Goal: Transaction & Acquisition: Book appointment/travel/reservation

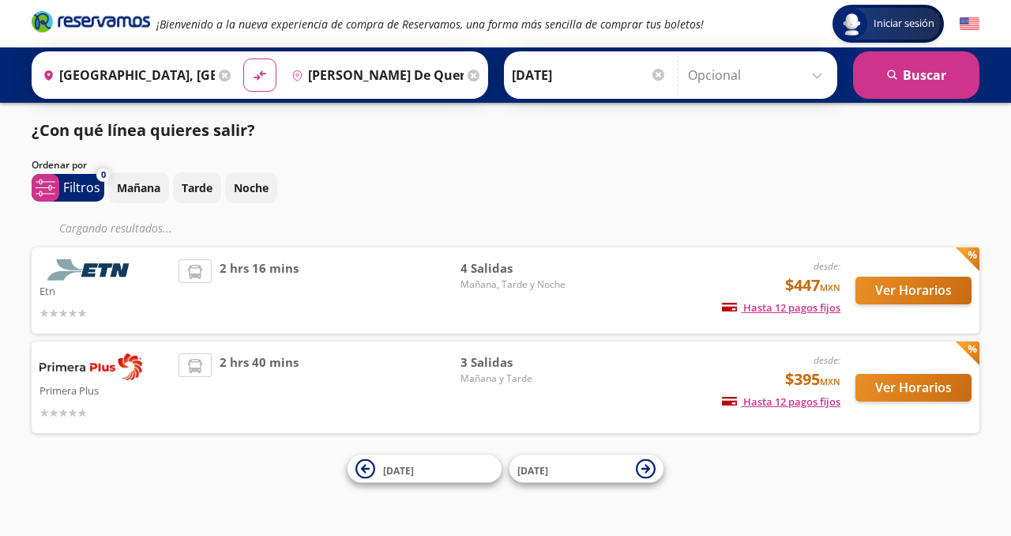
click at [480, 248] on div "Etn desde: $447 MXN Hasta 12 pagos fijos Pagos fijos en compras mayores a $30 M…" at bounding box center [506, 290] width 948 height 86
click at [936, 303] on button "Ver Horarios" at bounding box center [914, 291] width 116 height 28
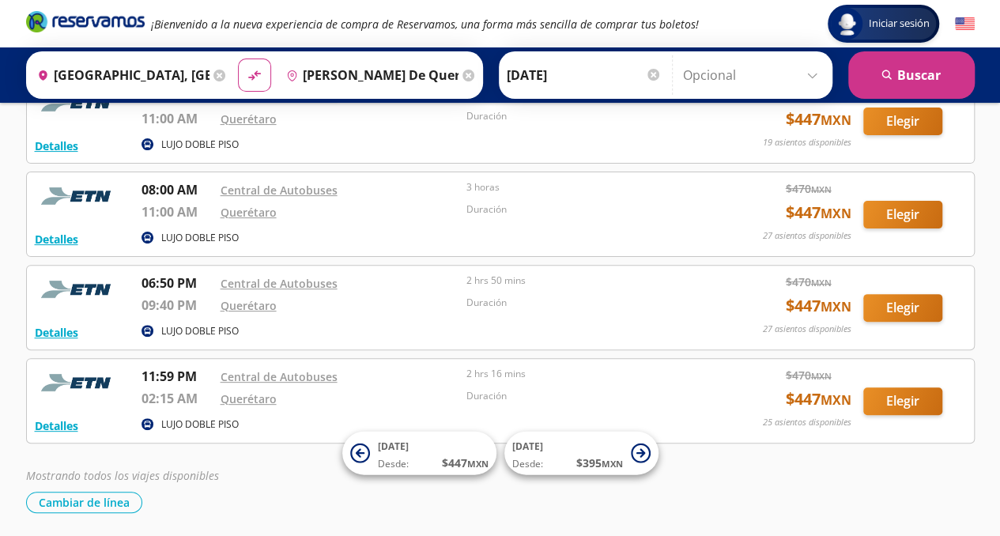
scroll to position [84, 0]
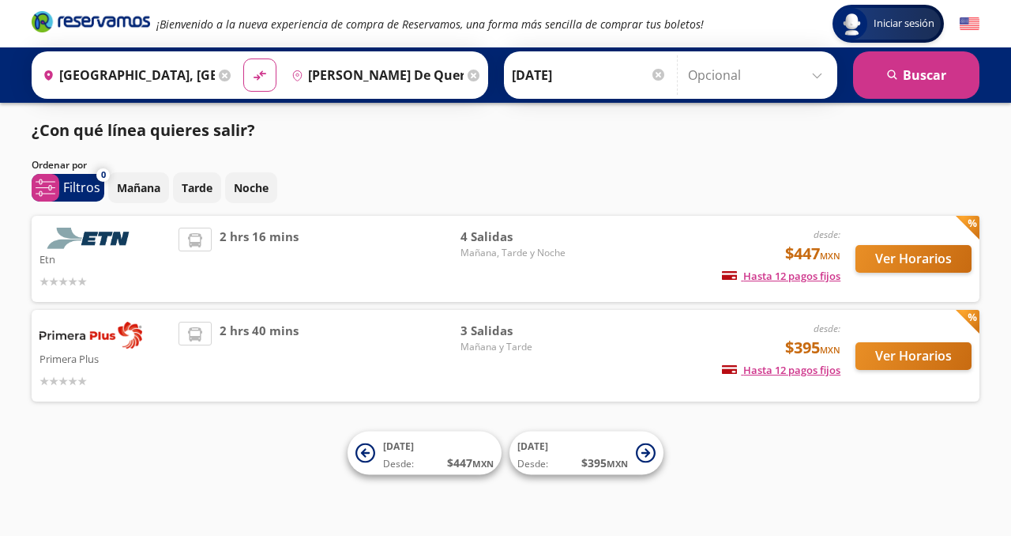
click at [667, 337] on div "desde: $395 MXN Hasta 12 pagos fijos Pagos fijos en compras mayores a $30 MXN, …" at bounding box center [710, 356] width 262 height 68
click at [870, 348] on button "Ver Horarios" at bounding box center [914, 356] width 116 height 28
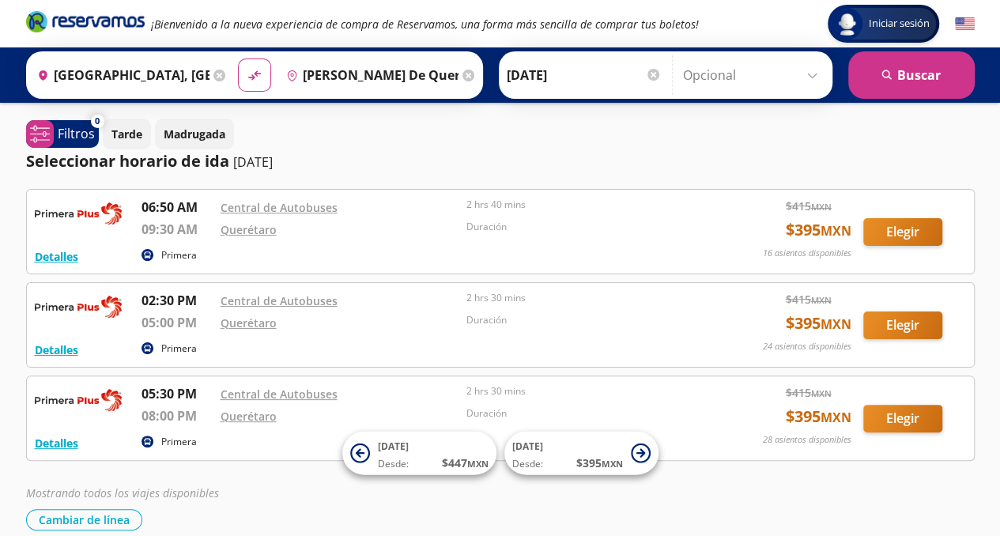
click at [264, 81] on div "material-symbols:compare-arrows-rounded" at bounding box center [254, 74] width 33 height 33
click at [252, 78] on icon "material-symbols:compare-arrows-rounded" at bounding box center [254, 75] width 14 height 15
type input "[PERSON_NAME] de Querétaro, [GEOGRAPHIC_DATA]"
type input "[GEOGRAPHIC_DATA], [GEOGRAPHIC_DATA]"
click at [462, 77] on icon at bounding box center [468, 76] width 12 height 12
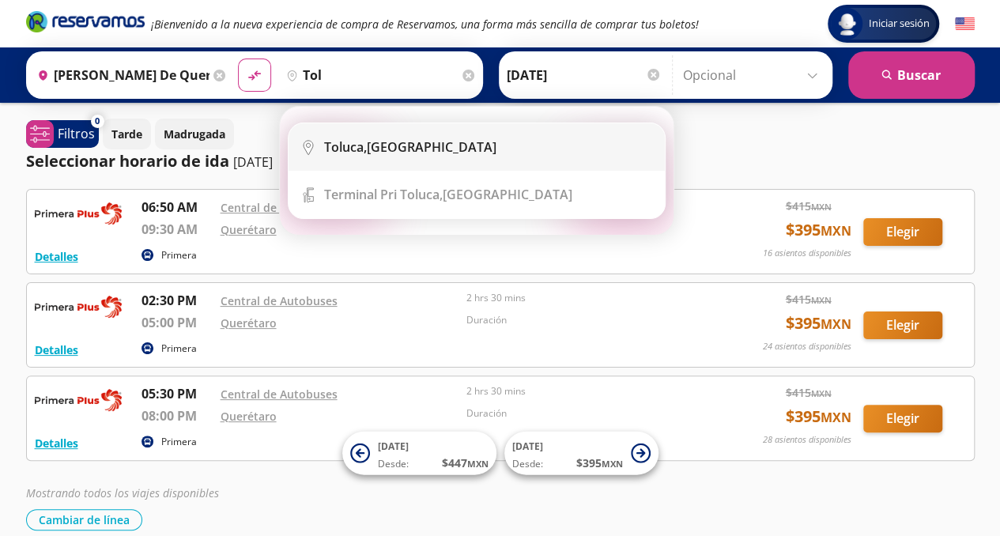
click at [417, 145] on div "Toluca, [GEOGRAPHIC_DATA]" at bounding box center [488, 146] width 329 height 17
type input "Toluca, [GEOGRAPHIC_DATA]"
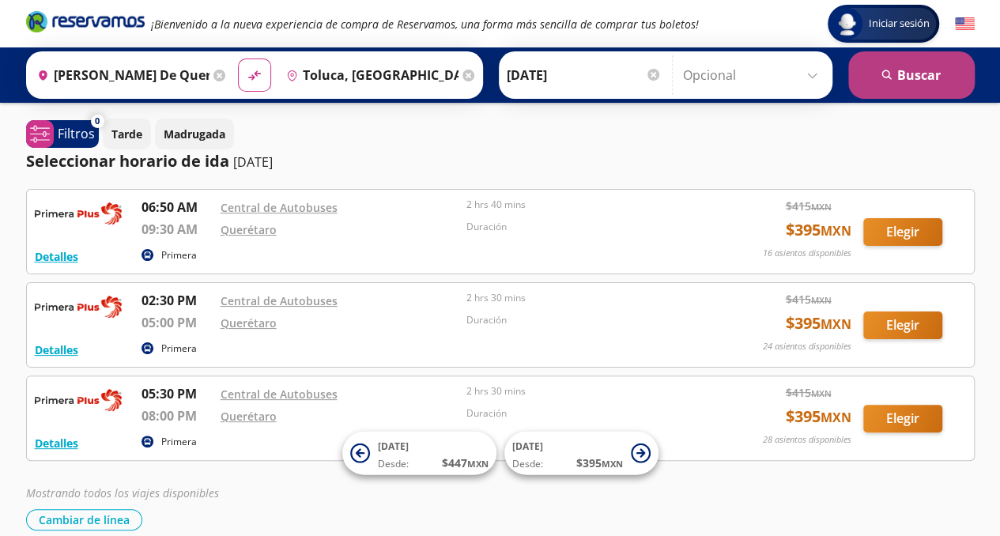
click at [881, 78] on icon "search" at bounding box center [887, 76] width 12 height 12
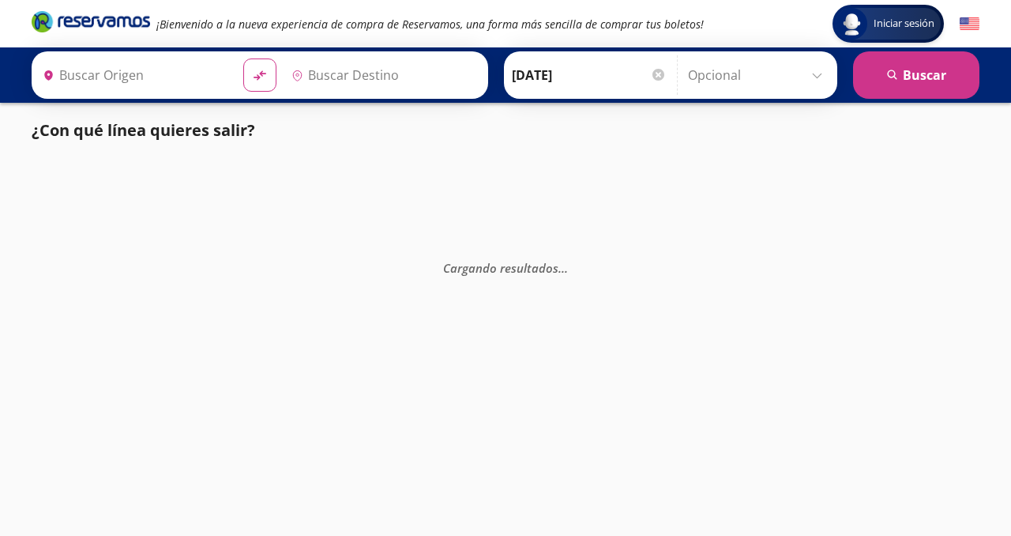
type input "Toluca, [GEOGRAPHIC_DATA]"
type input "[PERSON_NAME] de Querétaro, [GEOGRAPHIC_DATA]"
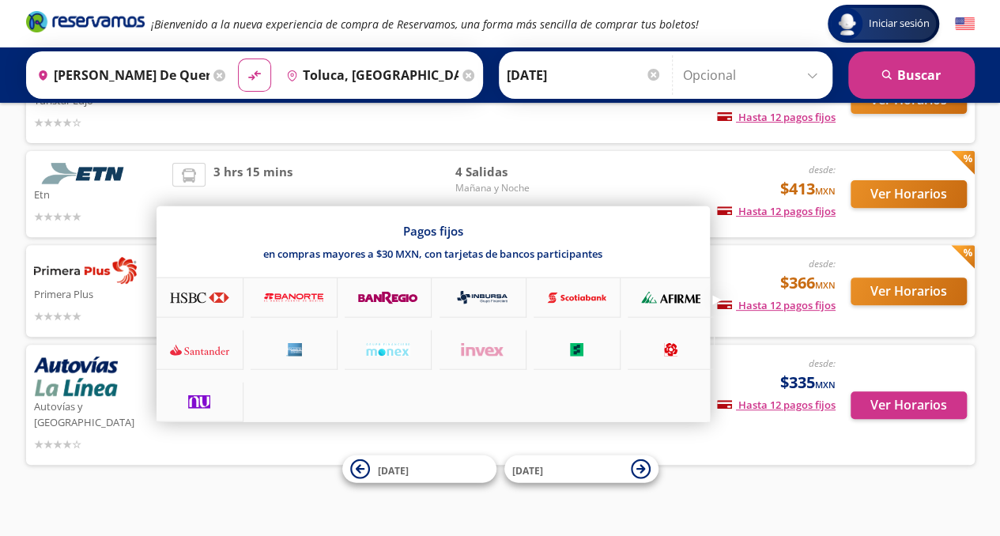
scroll to position [190, 0]
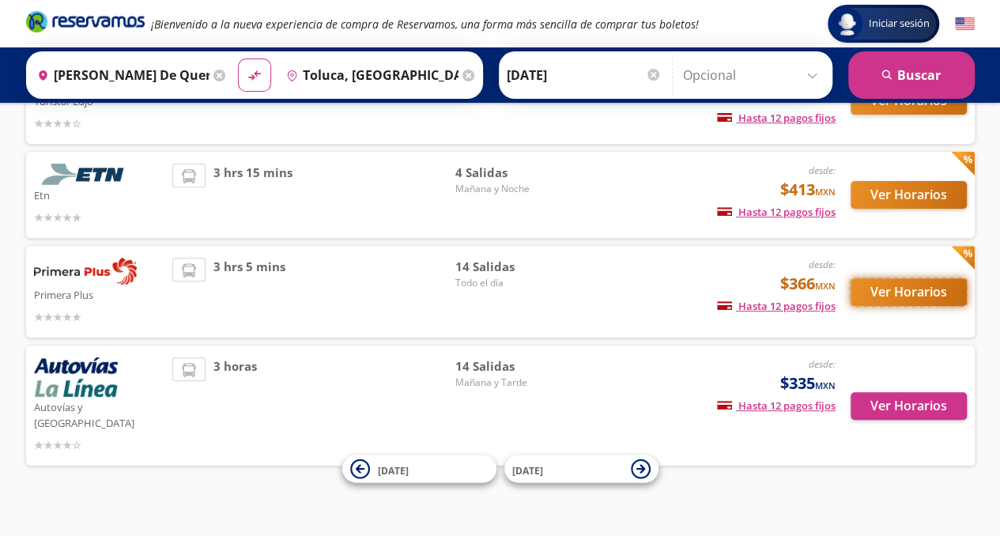
click at [902, 299] on button "Ver Horarios" at bounding box center [908, 292] width 116 height 28
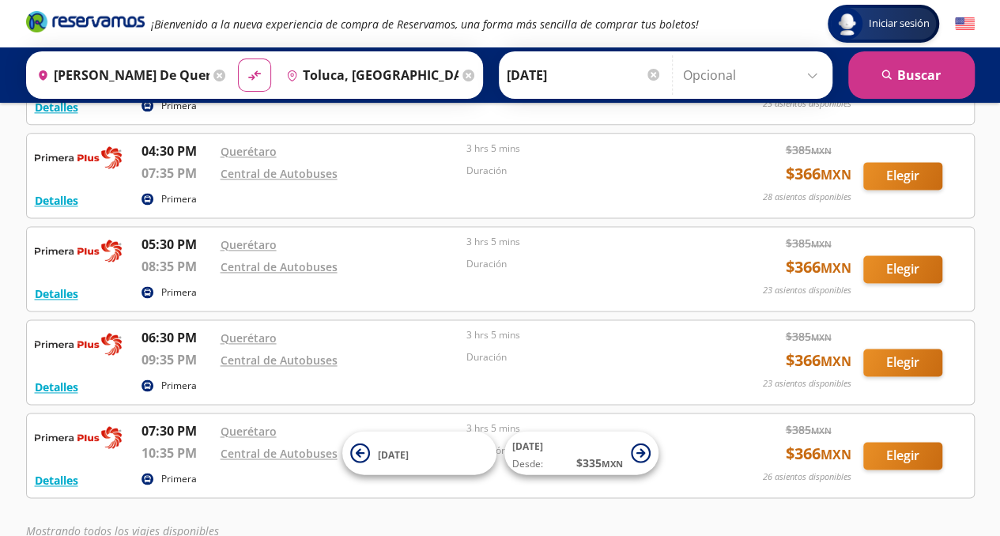
scroll to position [1034, 0]
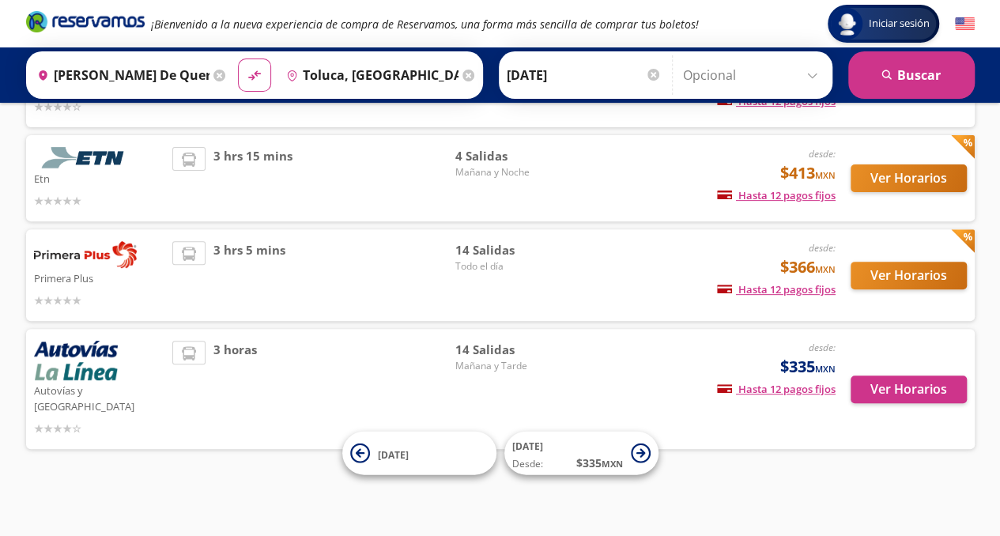
scroll to position [159, 0]
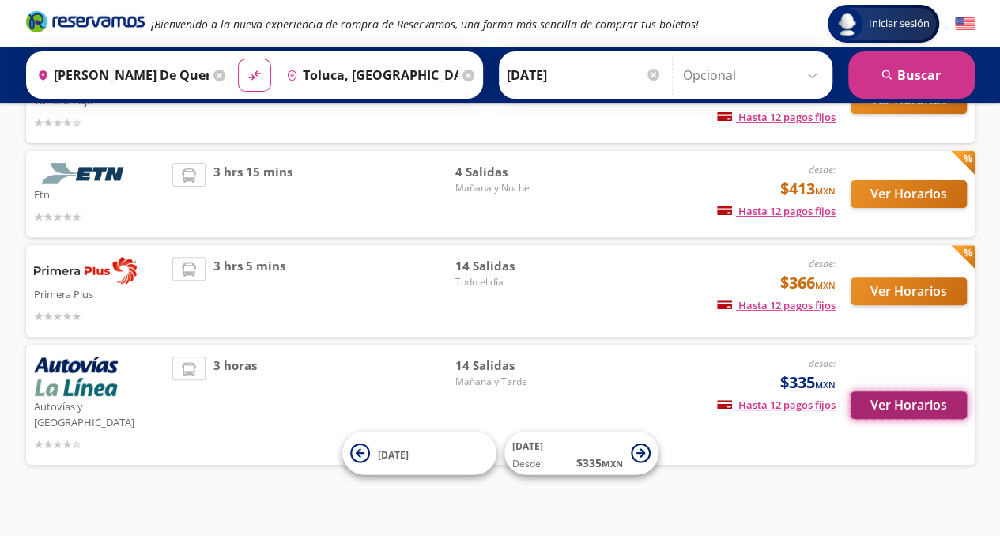
click at [865, 391] on button "Ver Horarios" at bounding box center [908, 405] width 116 height 28
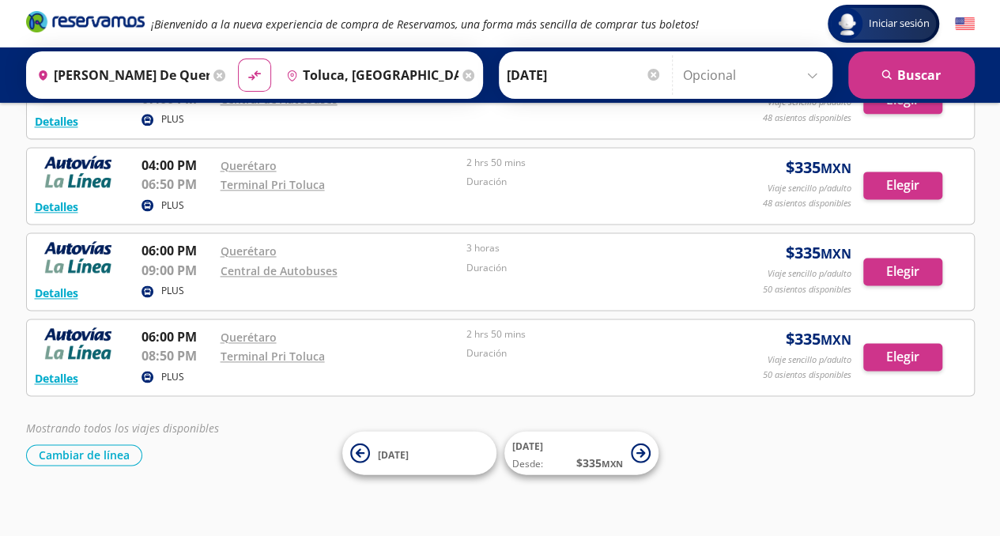
scroll to position [985, 0]
